Goal: Register for event/course

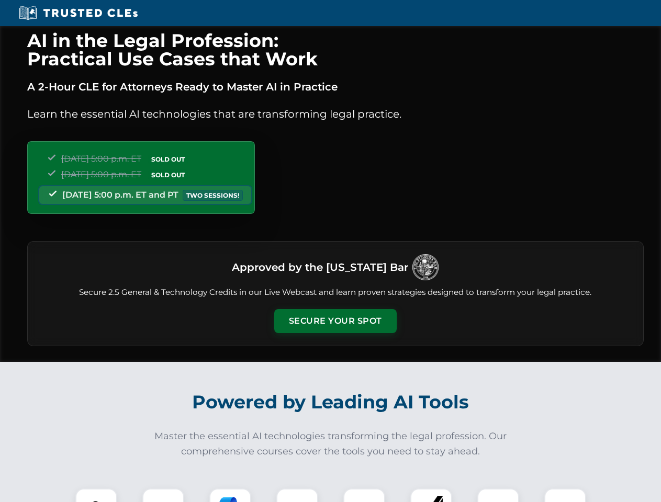
click at [335, 321] on button "Secure Your Spot" at bounding box center [335, 321] width 122 height 24
click at [96, 495] on img at bounding box center [96, 509] width 30 height 30
